Goal: Check status

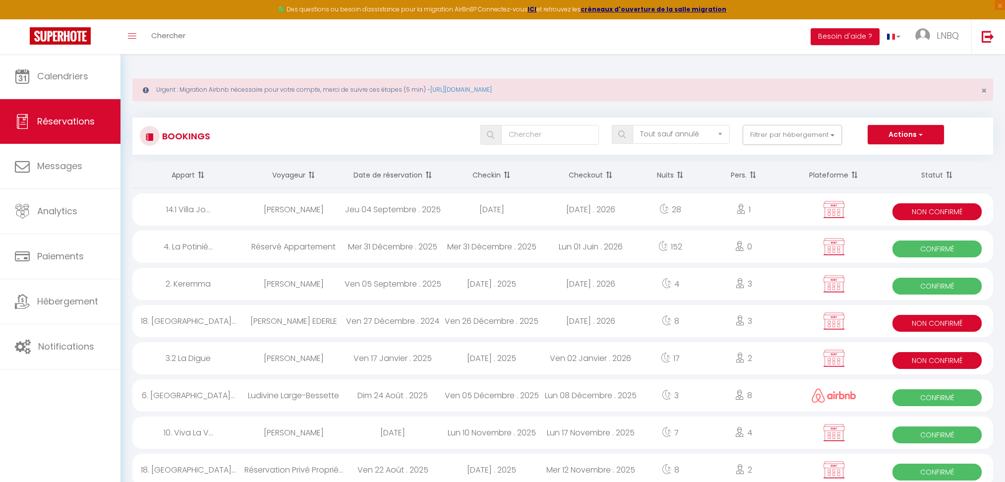
select select "not_cancelled"
click at [43, 84] on link "Calendriers" at bounding box center [60, 76] width 120 height 45
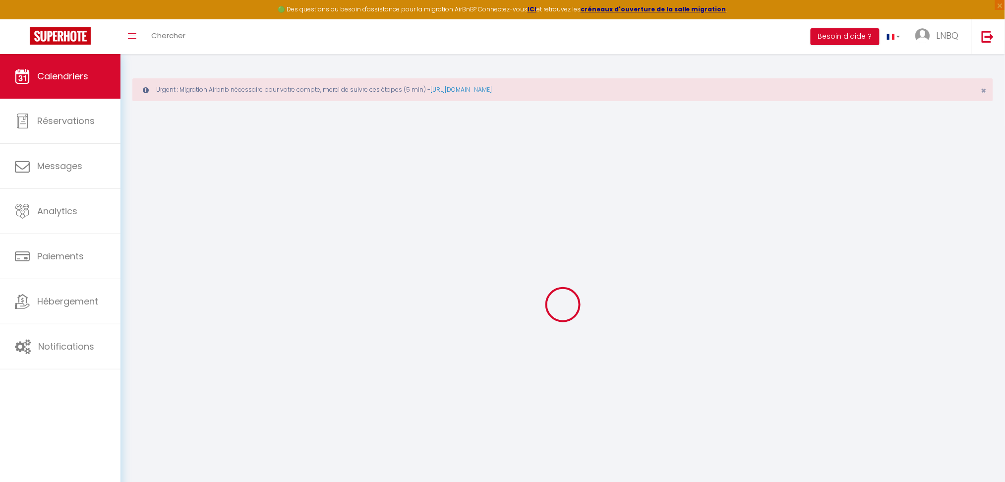
select select
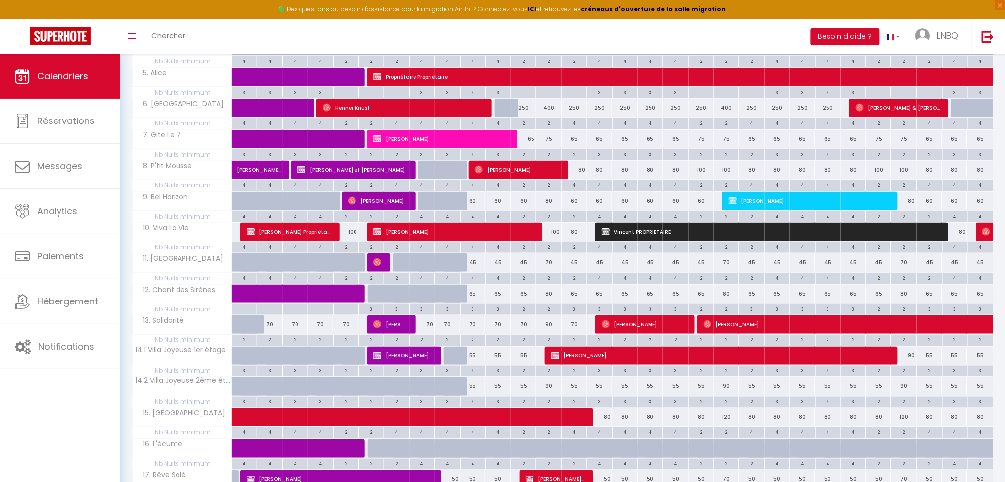
scroll to position [462, 0]
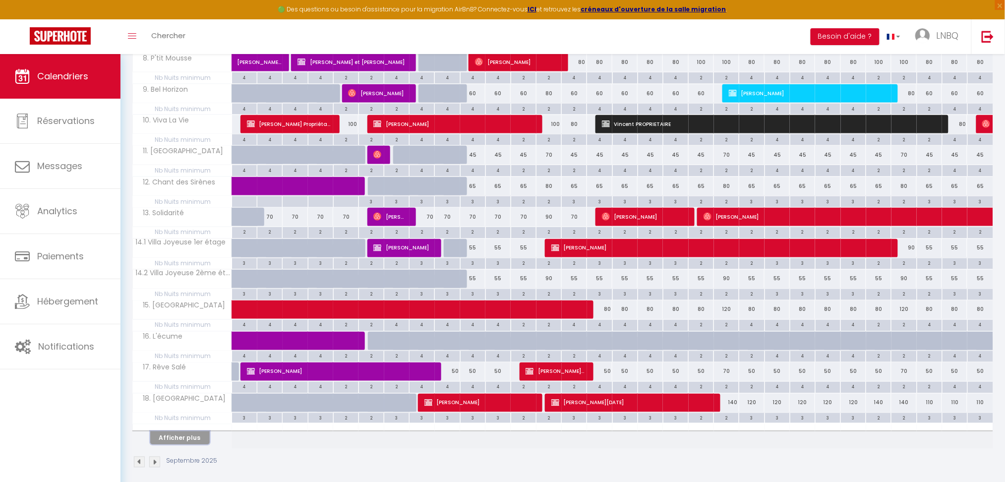
click at [186, 436] on button "Afficher plus" at bounding box center [179, 437] width 59 height 13
select select
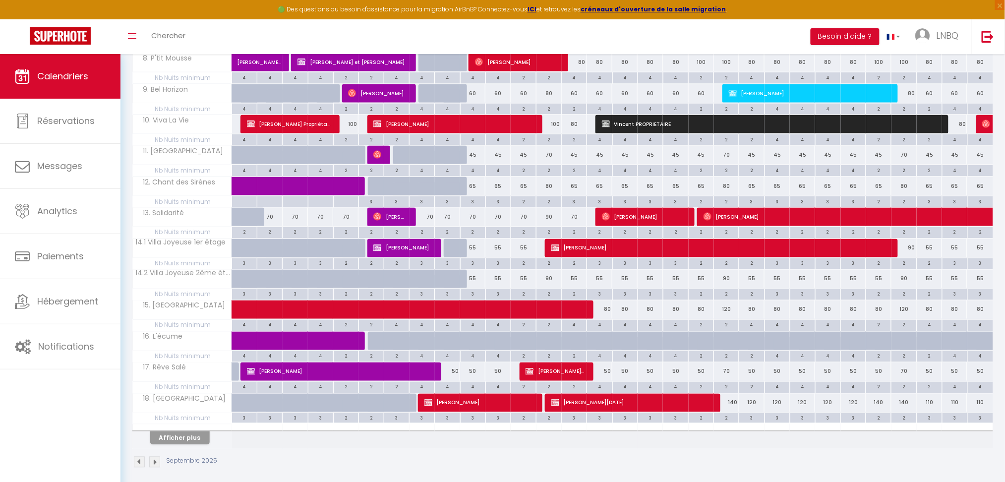
select select
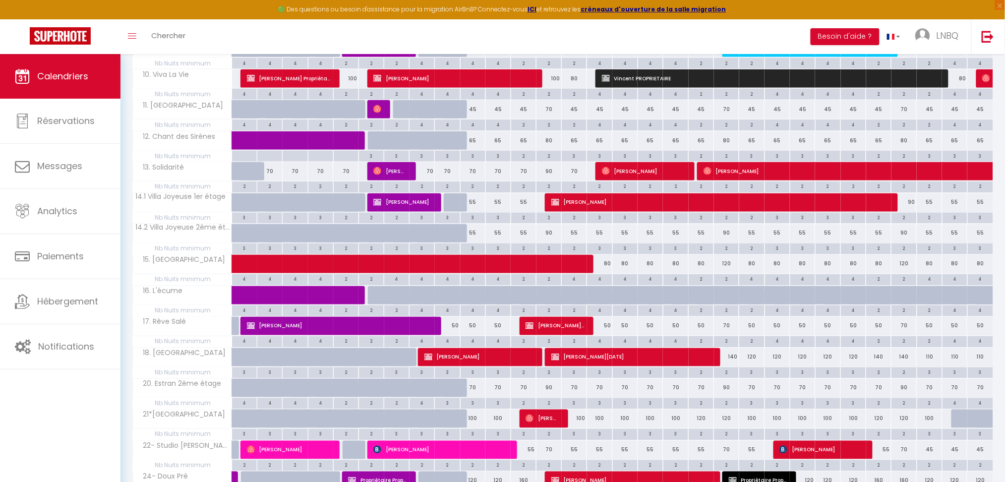
scroll to position [663, 0]
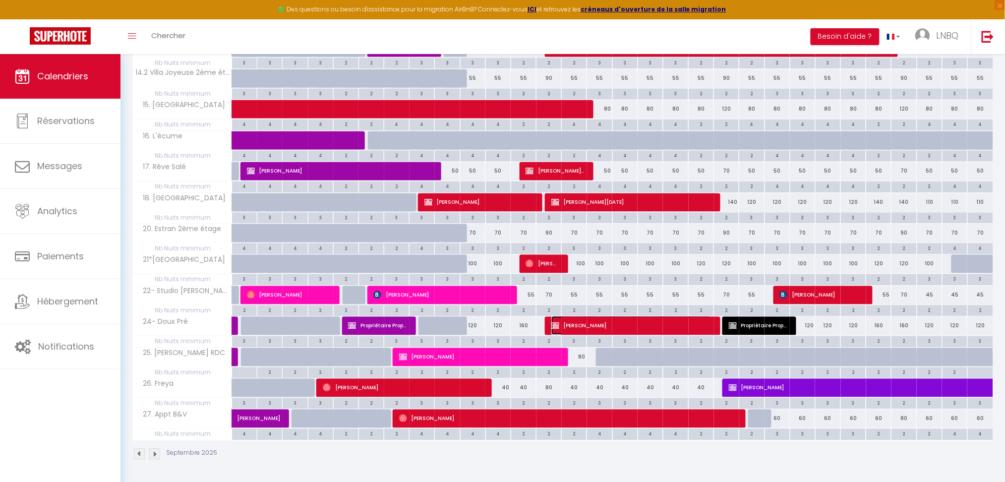
click at [609, 327] on span "[PERSON_NAME]" at bounding box center [631, 325] width 160 height 19
select select "OK"
select select "KO"
select select "0"
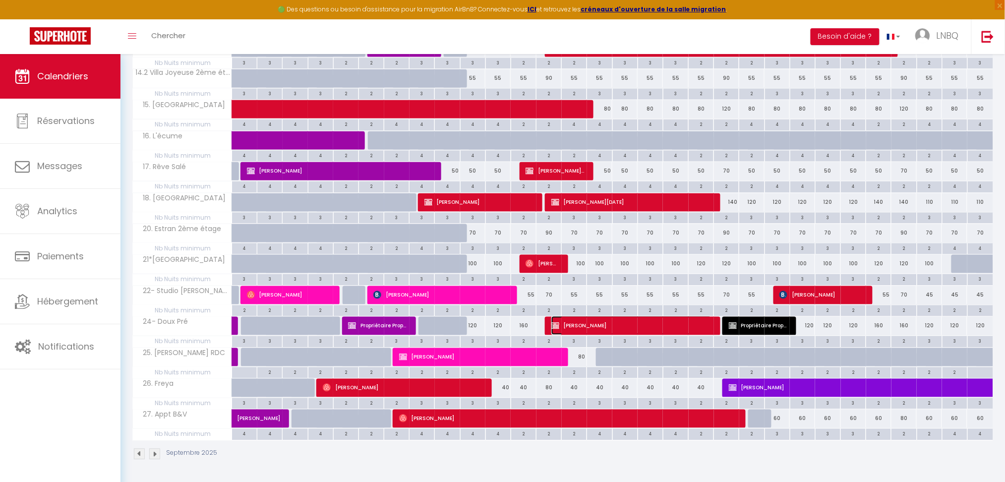
select select "1"
select select
